Goal: Use online tool/utility: Utilize a website feature to perform a specific function

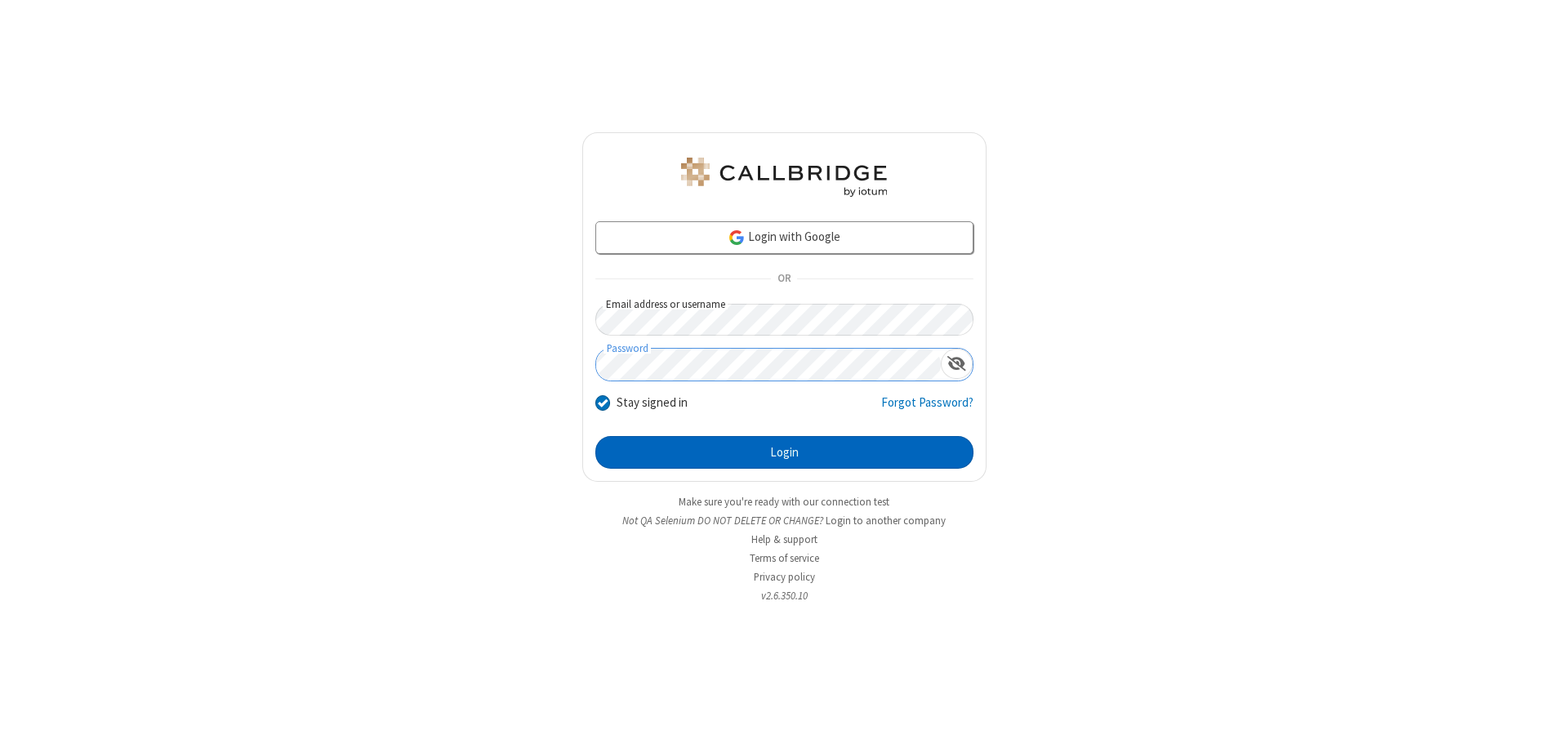
click at [784, 453] on button "Login" at bounding box center [784, 452] width 378 height 33
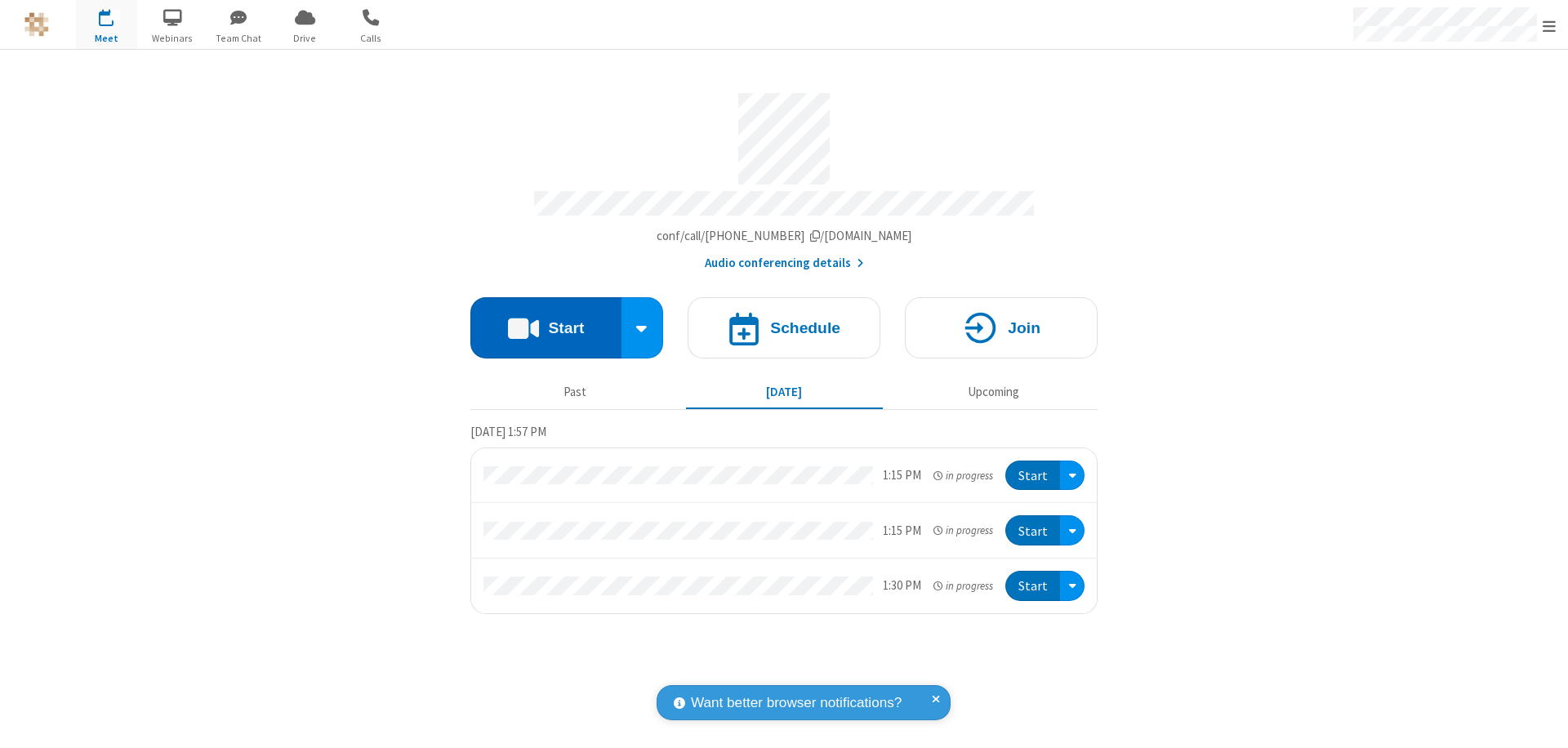
click at [545, 320] on button "Start" at bounding box center [546, 327] width 151 height 61
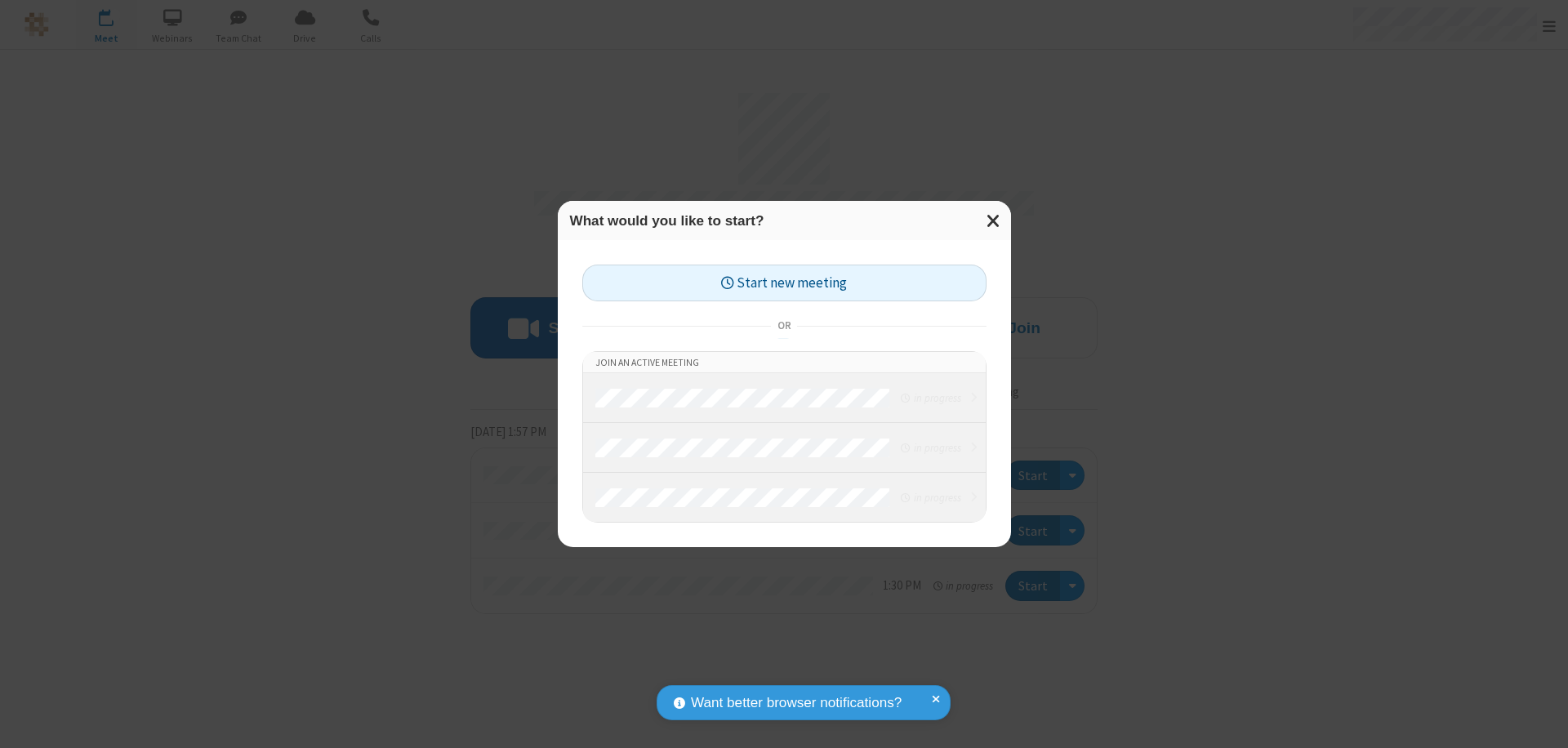
click at [784, 282] on button "Start new meeting" at bounding box center [784, 282] width 404 height 36
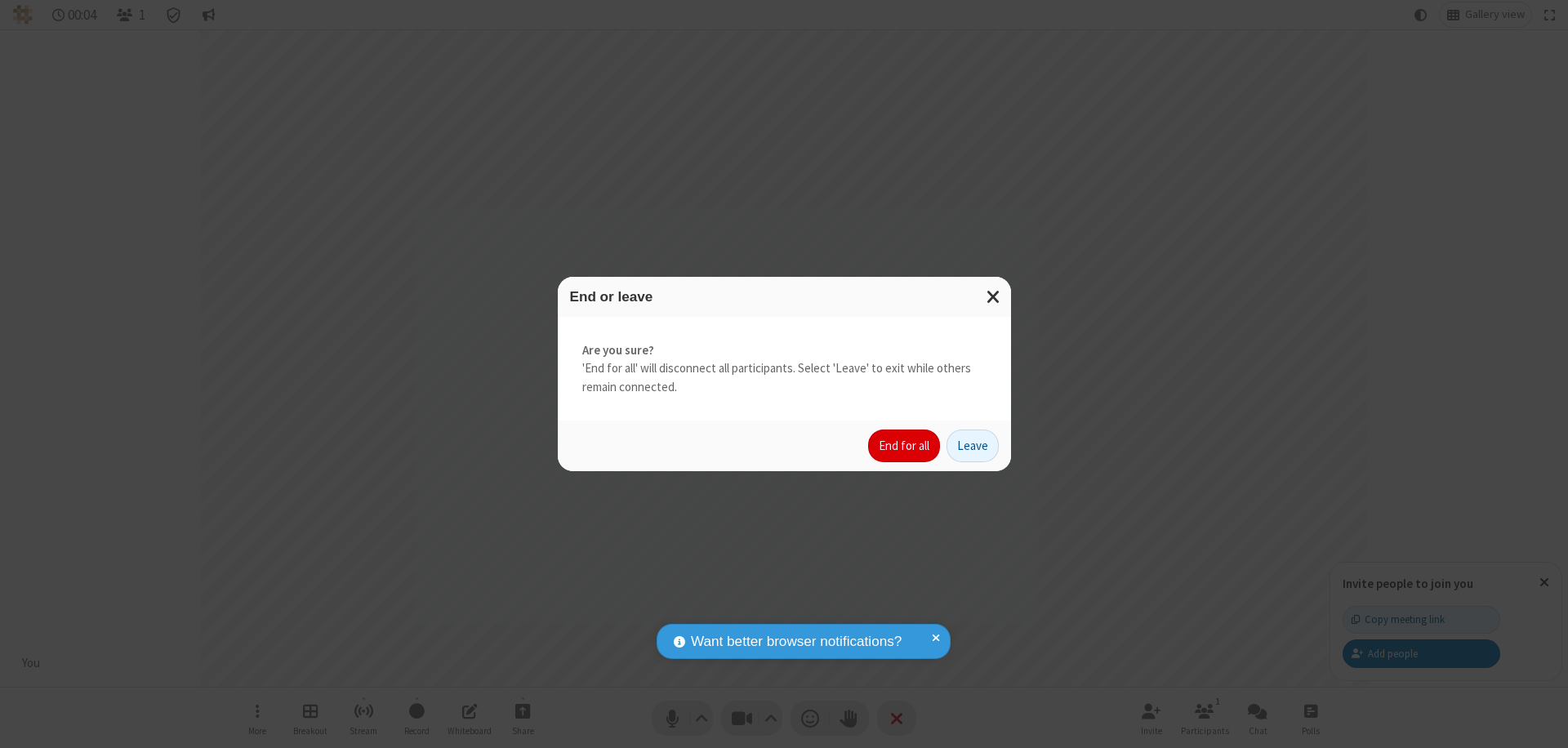
click at [905, 446] on button "End for all" at bounding box center [903, 445] width 72 height 33
